Goal: Check status: Check status

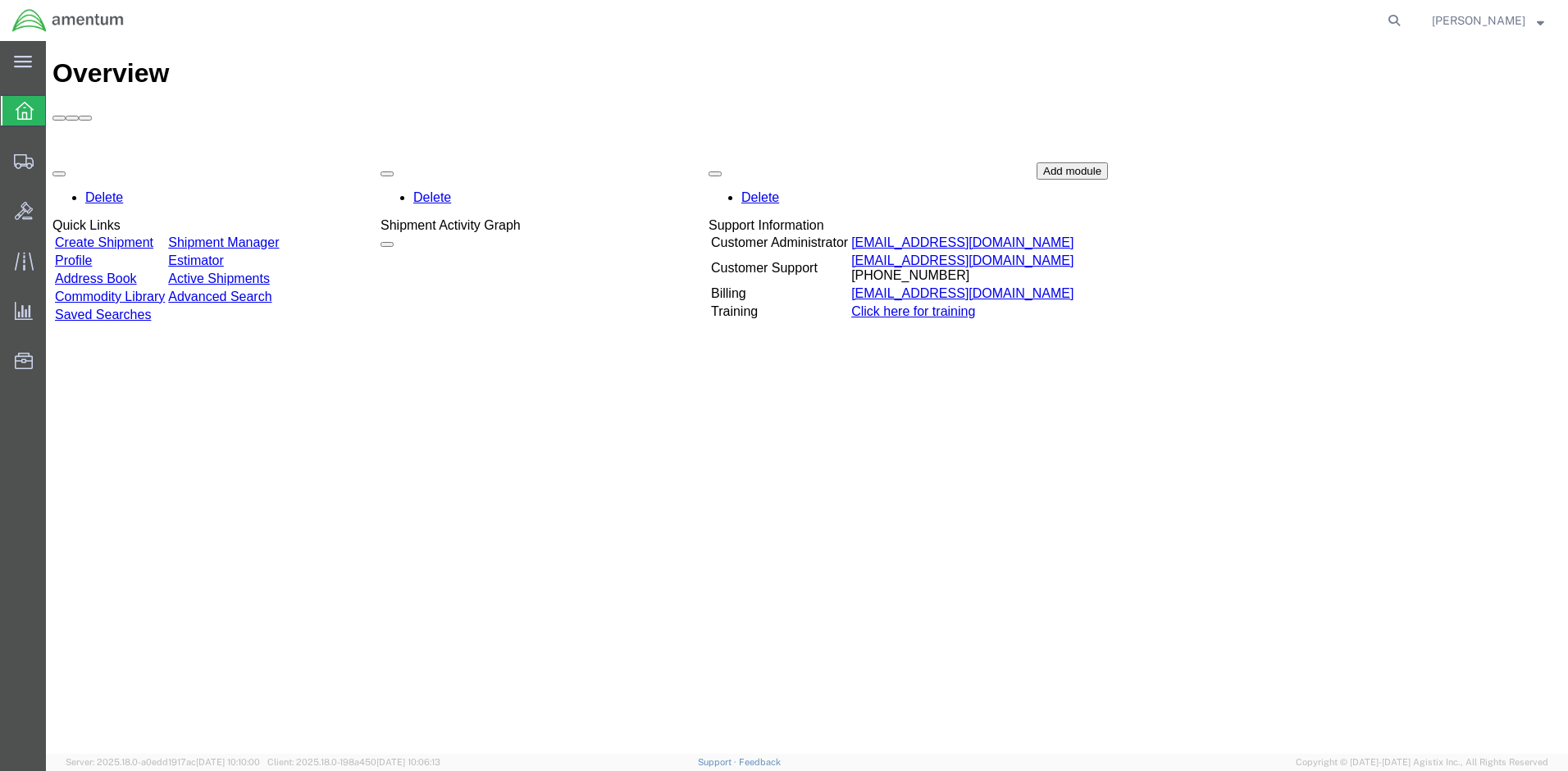
click at [279, 235] on link "Shipment Manager" at bounding box center [224, 242] width 110 height 14
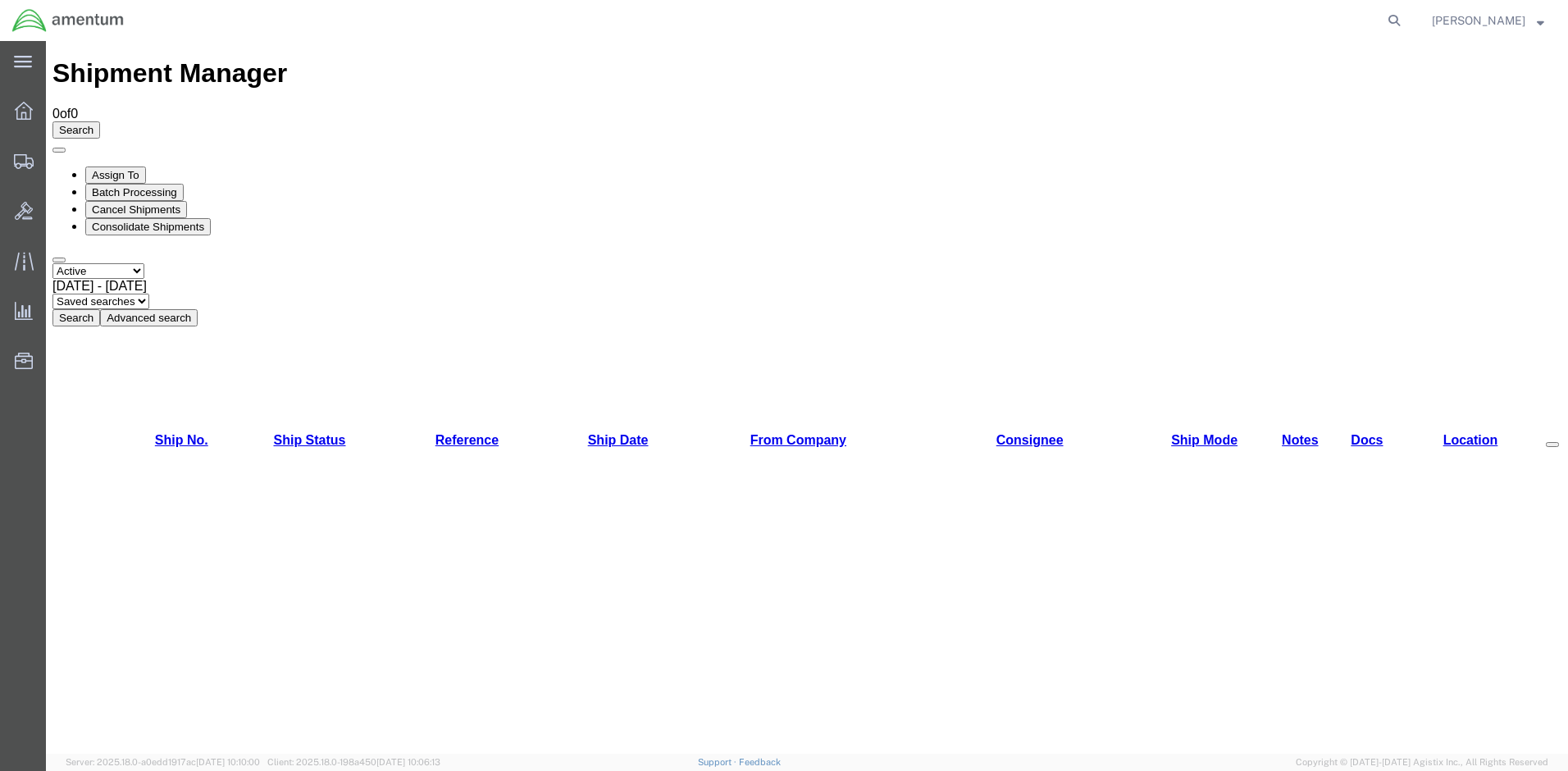
select select "ALL"
click at [100, 309] on button "Search" at bounding box center [76, 317] width 47 height 17
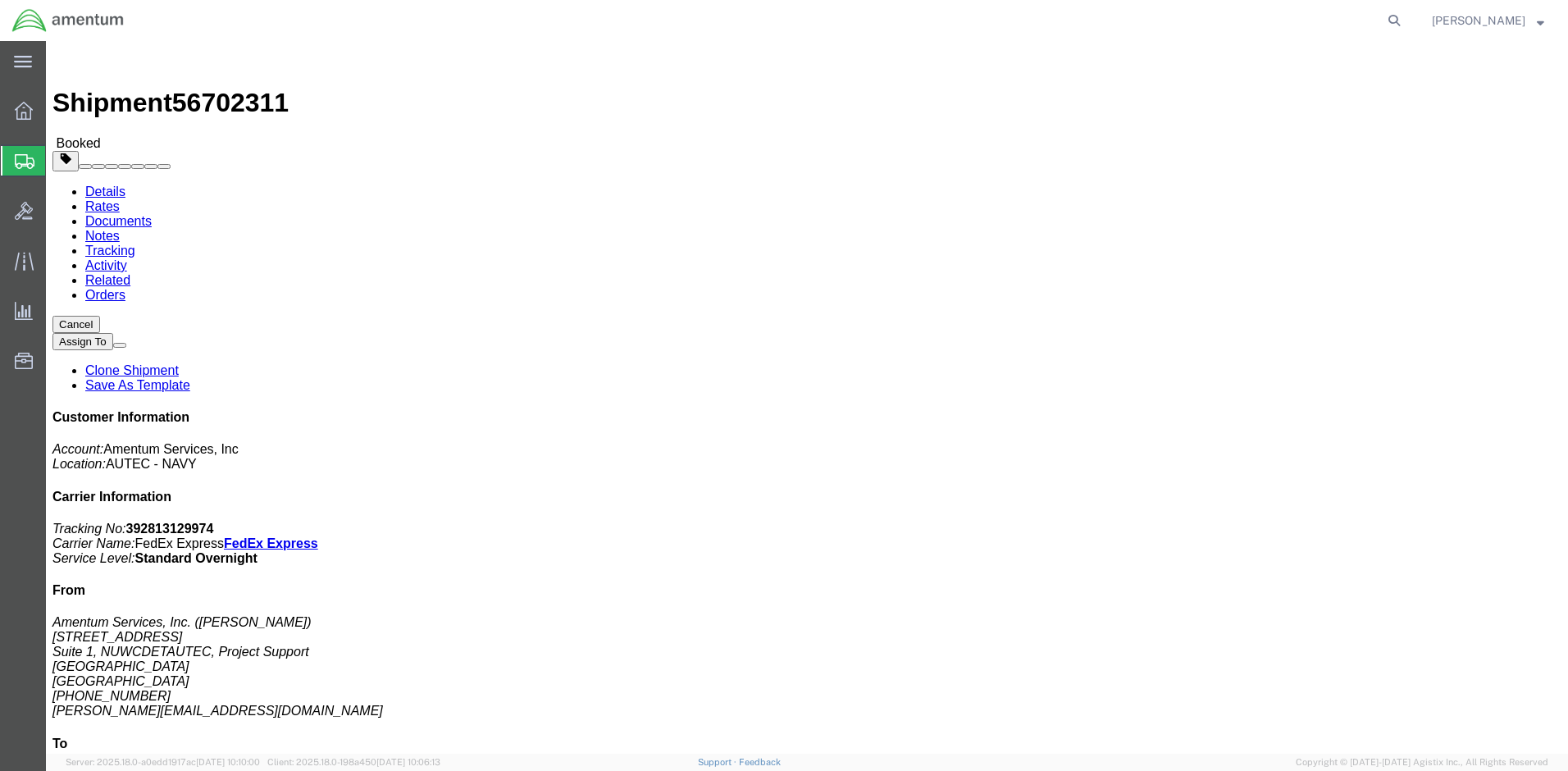
drag, startPoint x: 1360, startPoint y: 207, endPoint x: 1284, endPoint y: 213, distance: 76.2
click p "Tracking No: 392813129974 Carrier Name: FedEx Express FedEx Express Service Lev…"
drag, startPoint x: 1284, startPoint y: 213, endPoint x: 1309, endPoint y: 210, distance: 25.2
click at [1539, 23] on strong "button" at bounding box center [1540, 20] width 8 height 6
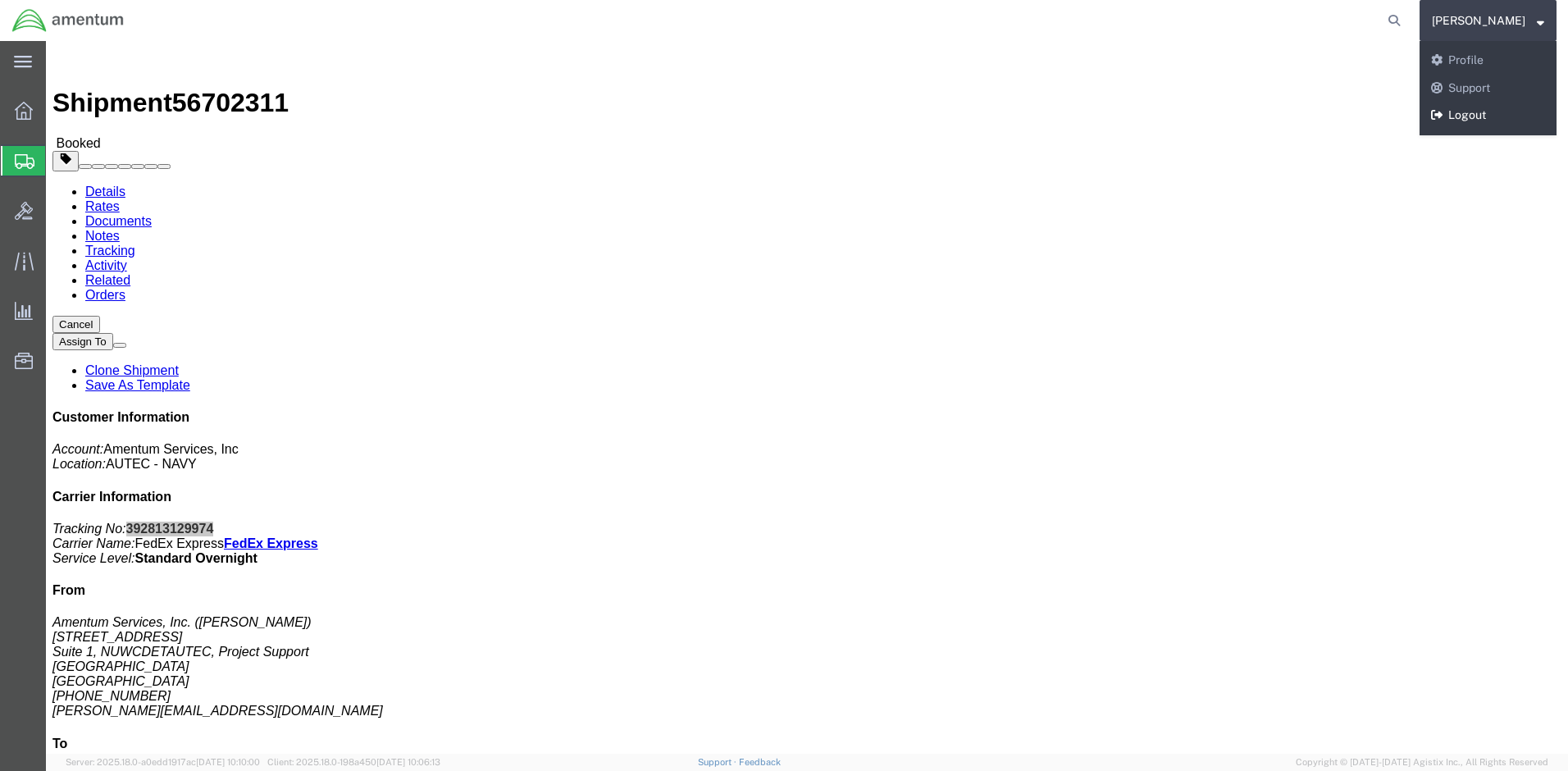
click at [1483, 110] on link "Logout" at bounding box center [1488, 116] width 137 height 28
